Goal: Find specific page/section: Find specific page/section

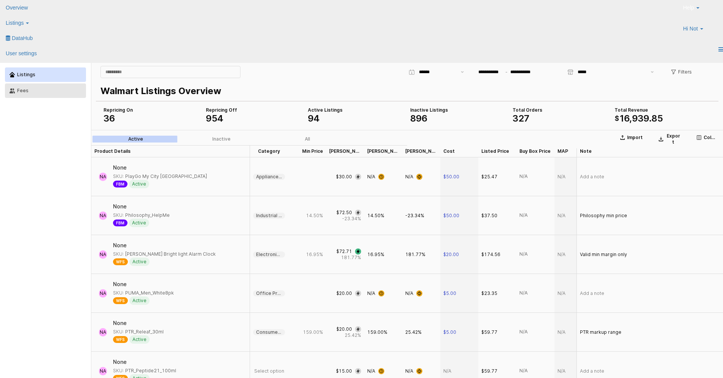
click at [55, 93] on button "Fees" at bounding box center [45, 90] width 81 height 14
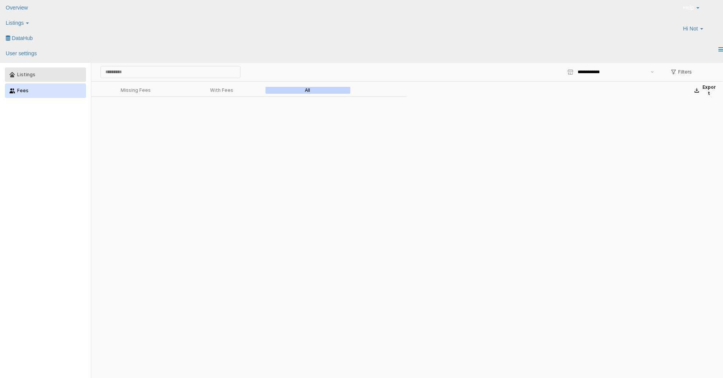
click at [35, 74] on div "Listings" at bounding box center [49, 74] width 64 height 5
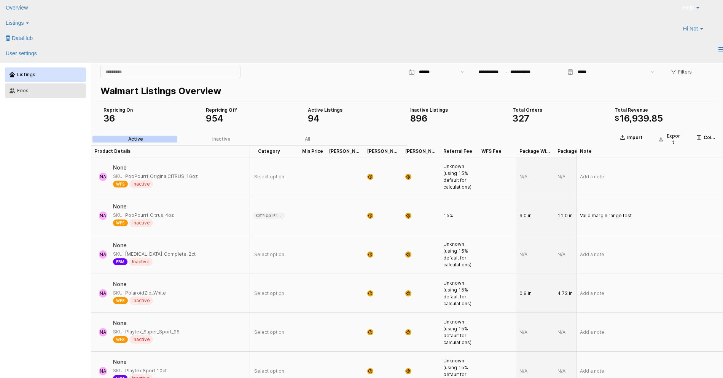
click at [40, 89] on div "Fees" at bounding box center [49, 90] width 64 height 5
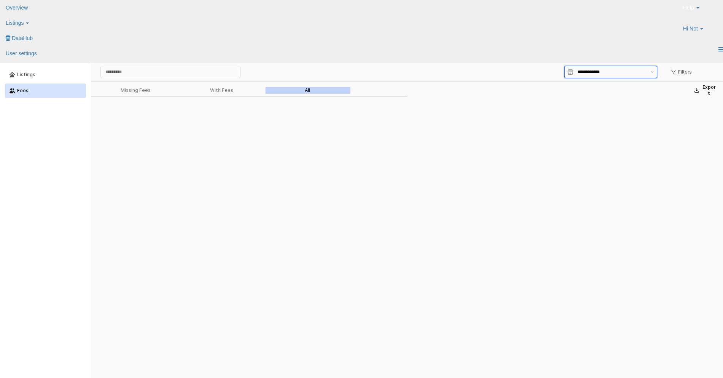
click at [589, 70] on input "App Frame" at bounding box center [612, 72] width 69 height 8
click at [589, 88] on div "No options" at bounding box center [611, 90] width 83 height 9
click at [64, 77] on div "Listings" at bounding box center [49, 74] width 64 height 5
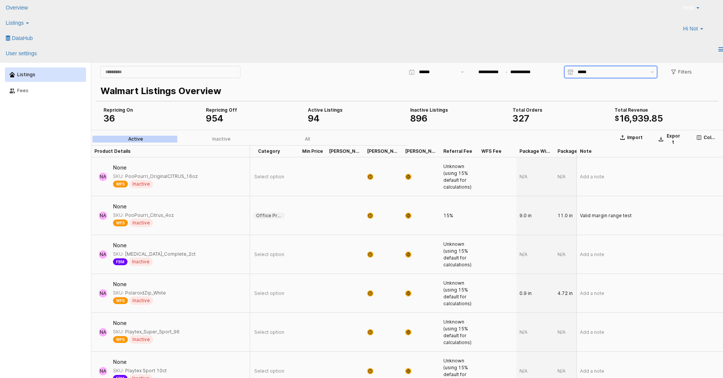
click at [594, 72] on input "*****" at bounding box center [612, 72] width 69 height 8
click at [536, 93] on p "Walmart Listings Overview" at bounding box center [406, 91] width 611 height 14
click at [19, 90] on div "Fees" at bounding box center [49, 90] width 64 height 5
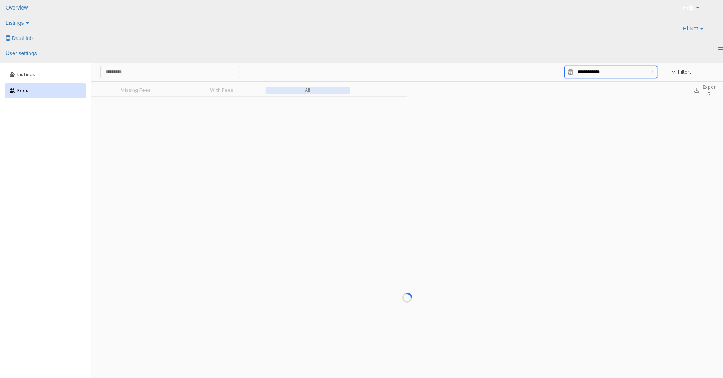
click at [585, 72] on input "App Frame" at bounding box center [612, 72] width 69 height 8
click at [589, 71] on input "App Frame" at bounding box center [612, 72] width 69 height 8
click at [507, 141] on div "App Frame" at bounding box center [407, 304] width 632 height 417
click at [583, 72] on input "App Frame" at bounding box center [612, 72] width 69 height 8
click at [507, 22] on div "Help Contact Support Search Knowledge Hub Request a Feature Hi Not" at bounding box center [606, 21] width 245 height 42
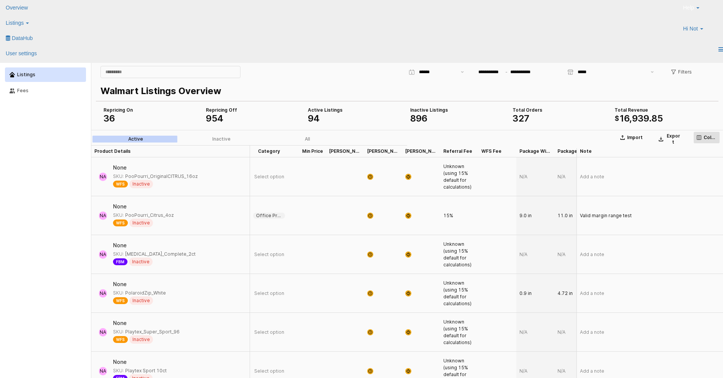
click at [707, 139] on p "Columns" at bounding box center [710, 137] width 13 height 6
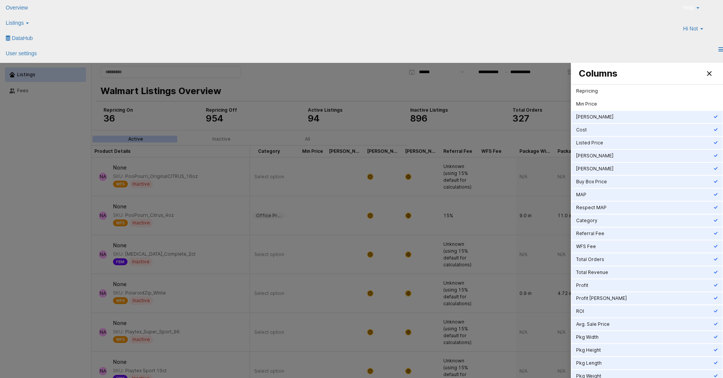
click at [533, 136] on div at bounding box center [361, 232] width 723 height 338
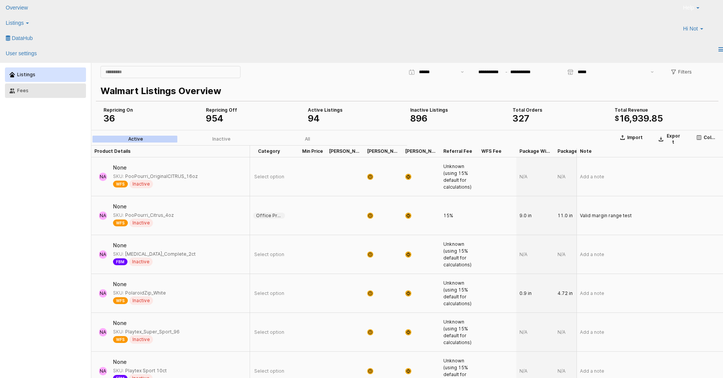
click at [40, 86] on button "Fees" at bounding box center [45, 90] width 81 height 14
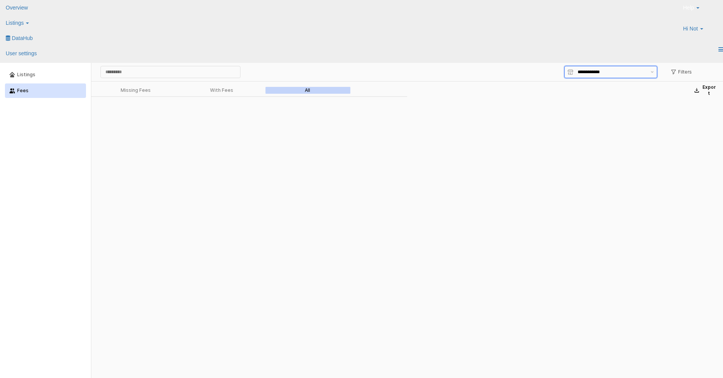
click at [609, 74] on input "App Frame" at bounding box center [612, 72] width 69 height 8
click at [601, 72] on input "App Frame" at bounding box center [612, 72] width 69 height 8
click at [516, 148] on div "App Frame" at bounding box center [407, 304] width 632 height 417
click at [130, 88] on div "Missing Fees" at bounding box center [136, 90] width 30 height 5
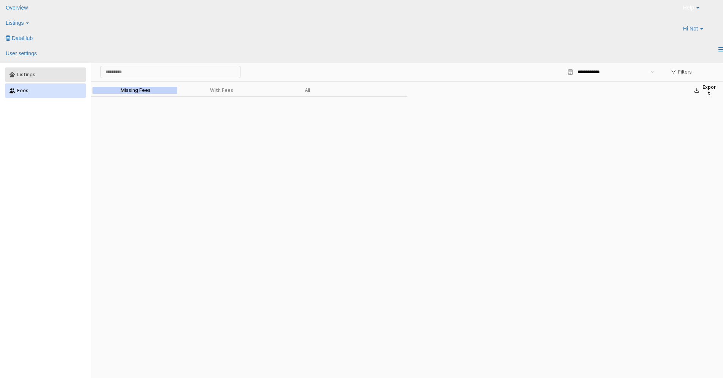
click at [53, 74] on div "Listings" at bounding box center [49, 74] width 64 height 5
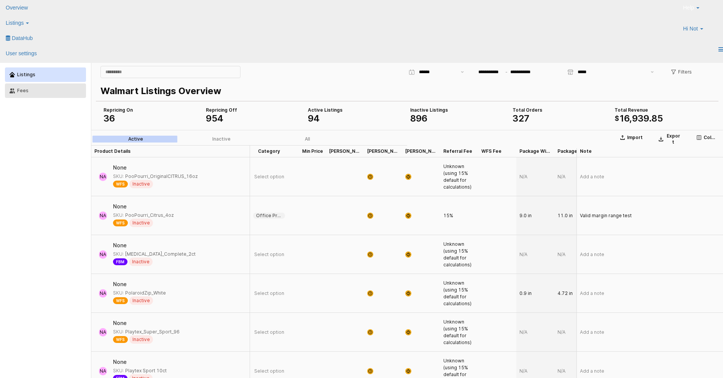
click at [46, 94] on button "Fees" at bounding box center [45, 90] width 81 height 14
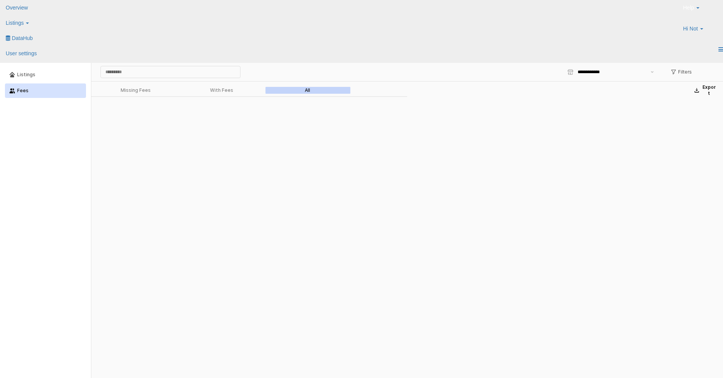
click at [309, 166] on div "App Frame" at bounding box center [407, 304] width 632 height 417
click at [281, 222] on div "App Frame" at bounding box center [407, 304] width 632 height 417
click at [254, 284] on div "App Frame" at bounding box center [407, 304] width 632 height 417
click at [225, 86] on div "Missing Fees With Fees All" at bounding box center [221, 90] width 260 height 9
click at [224, 91] on div "With Fees" at bounding box center [221, 90] width 23 height 5
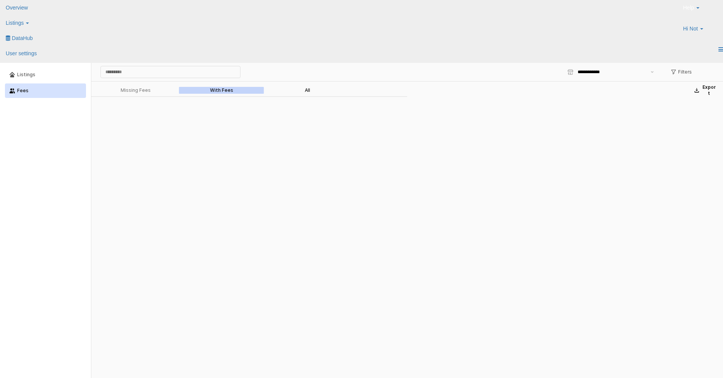
click at [307, 91] on div "All" at bounding box center [307, 90] width 5 height 5
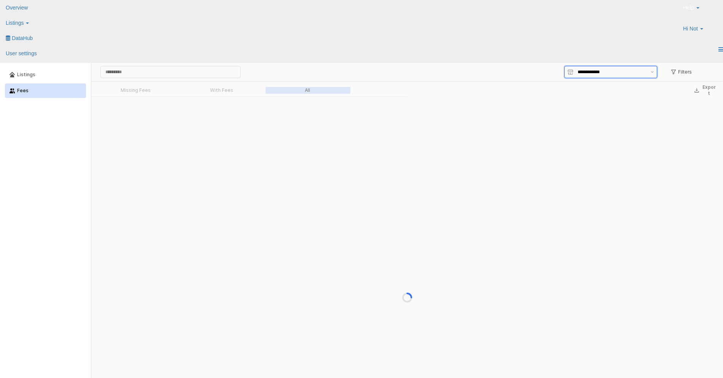
click at [597, 70] on input "App Frame" at bounding box center [612, 72] width 69 height 8
click at [712, 89] on p "Export" at bounding box center [709, 90] width 15 height 12
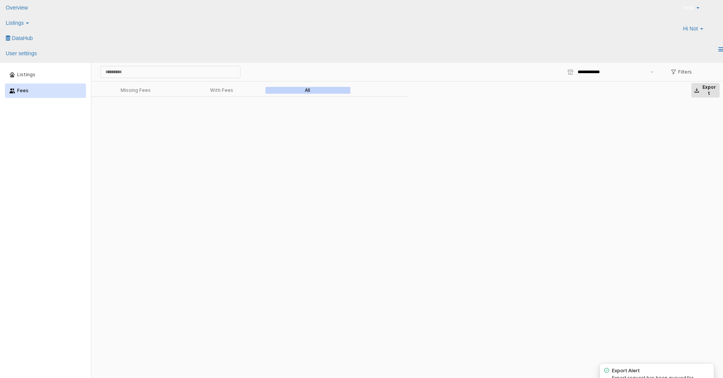
click at [705, 90] on p "Export" at bounding box center [709, 90] width 15 height 12
click at [709, 92] on button "Export" at bounding box center [705, 90] width 29 height 15
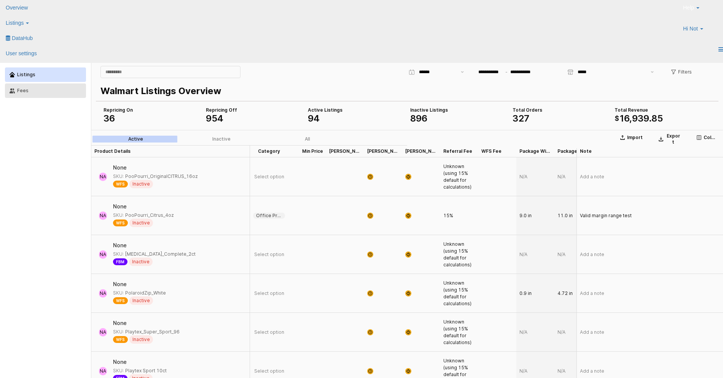
click at [19, 93] on div "Fees" at bounding box center [49, 90] width 64 height 5
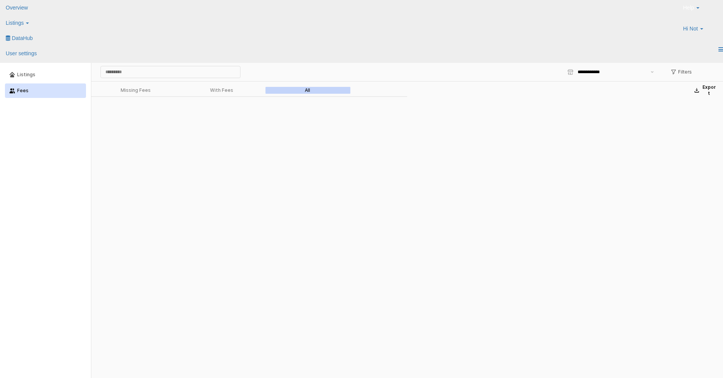
click at [54, 63] on iframe at bounding box center [361, 232] width 723 height 338
click at [47, 73] on div "Listings" at bounding box center [49, 74] width 64 height 5
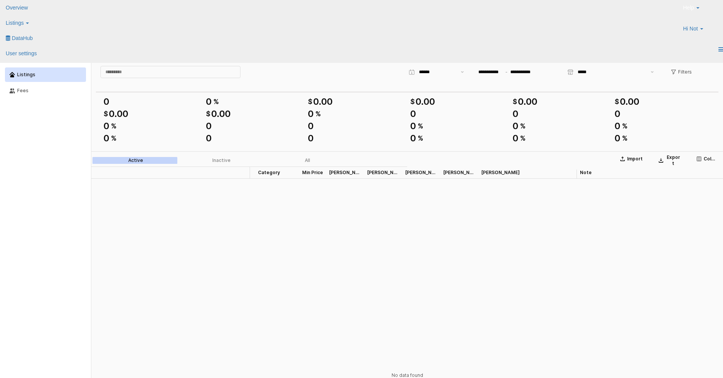
click at [45, 76] on div "Listings" at bounding box center [49, 74] width 64 height 5
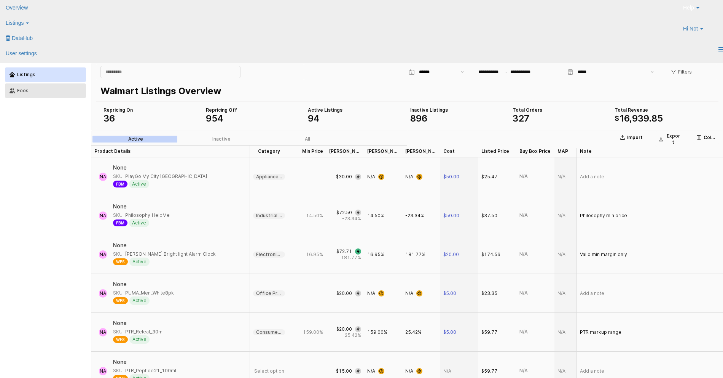
click at [40, 91] on div "Fees" at bounding box center [49, 90] width 64 height 5
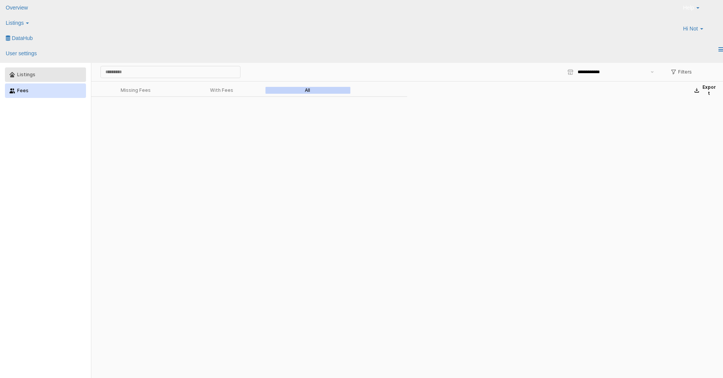
click at [52, 79] on button "Listings" at bounding box center [45, 74] width 81 height 14
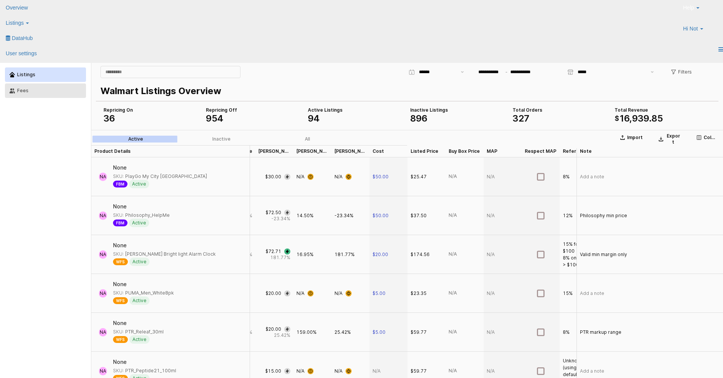
scroll to position [0, 61]
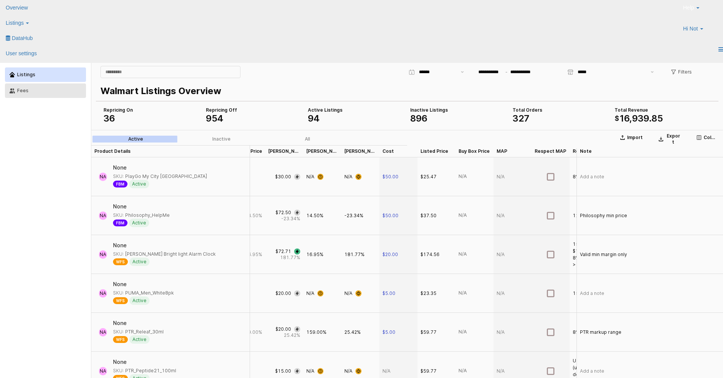
click at [30, 91] on div "Fees" at bounding box center [49, 90] width 64 height 5
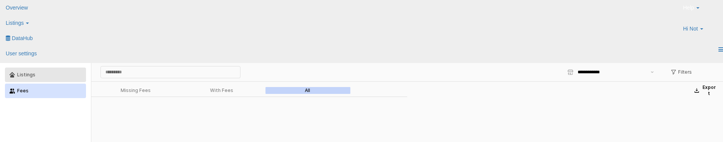
click at [43, 78] on button "Listings" at bounding box center [45, 74] width 81 height 14
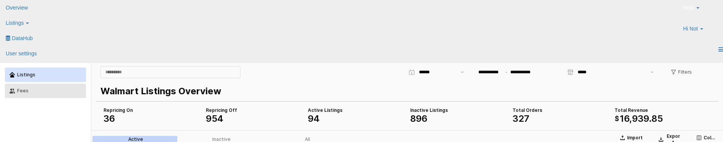
click at [19, 89] on div "Fees" at bounding box center [49, 90] width 64 height 5
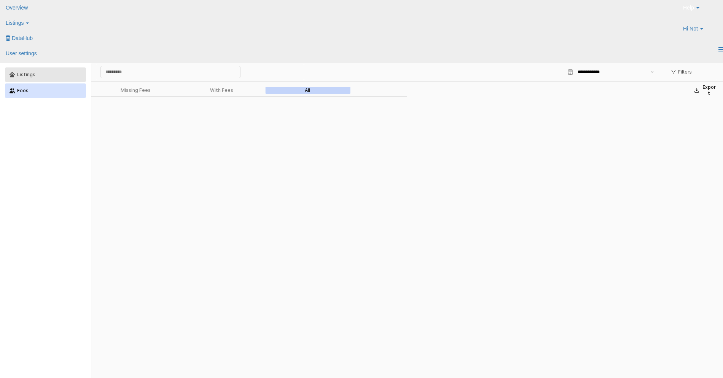
click at [31, 75] on div "Listings" at bounding box center [49, 74] width 64 height 5
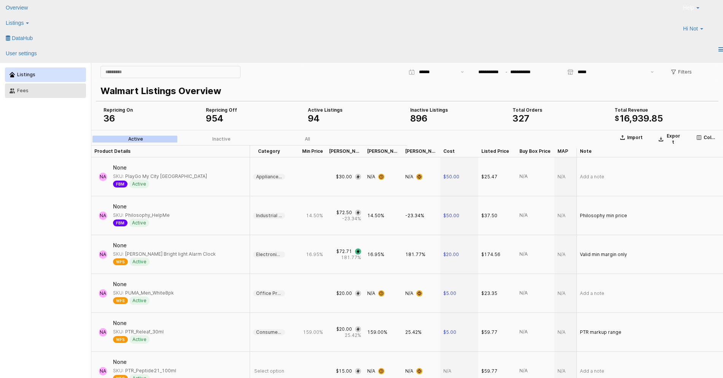
click at [49, 90] on div "Fees" at bounding box center [49, 90] width 64 height 5
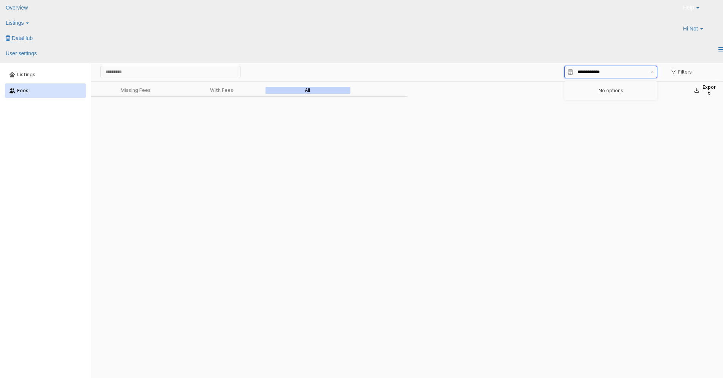
click at [593, 74] on input "App Frame" at bounding box center [612, 72] width 69 height 8
click at [512, 67] on div "Filters" at bounding box center [510, 71] width 413 height 15
